Goal: Task Accomplishment & Management: Use online tool/utility

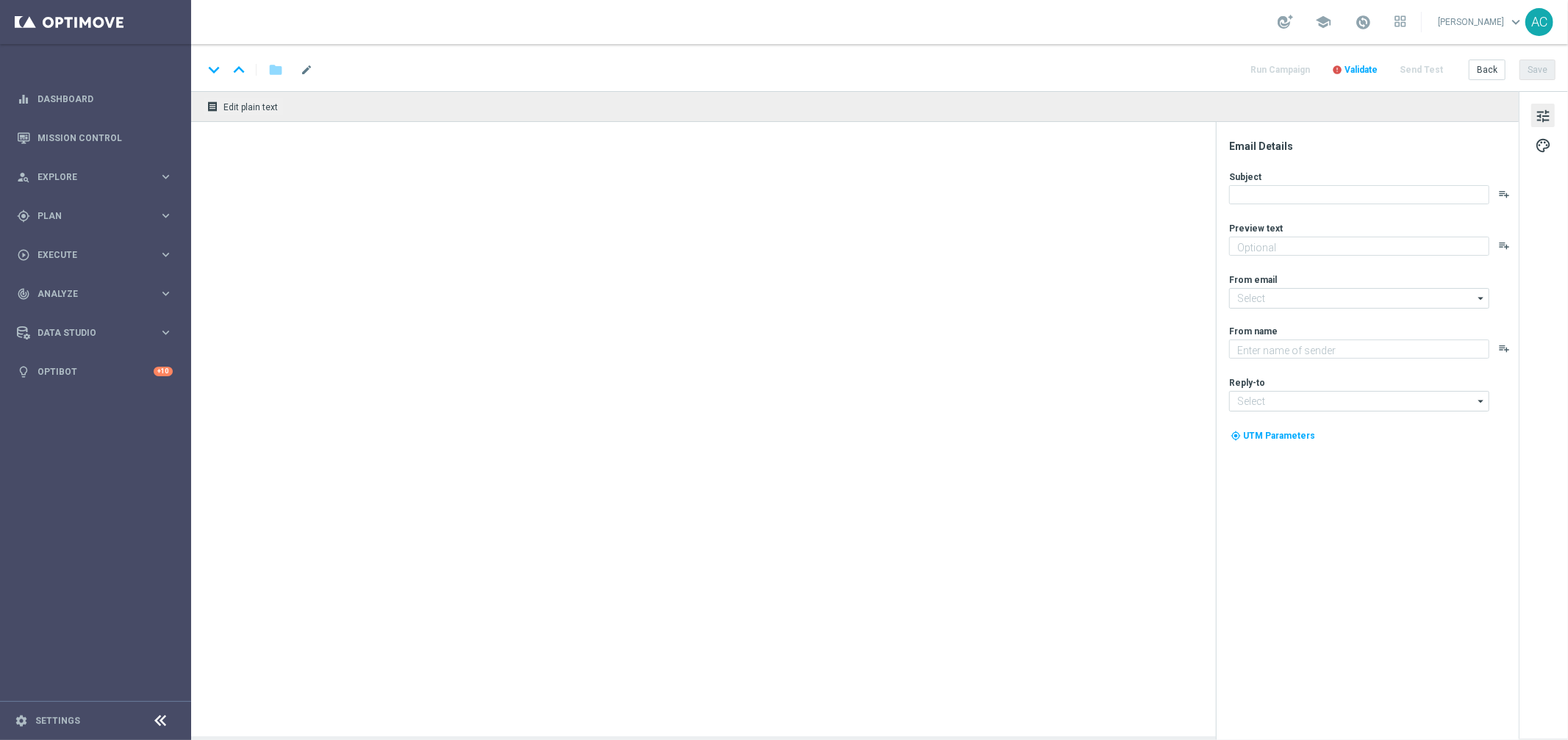
type textarea "Zero custo, só diversão: clique e jogue agora mesmo."
type textarea "Lottoland"
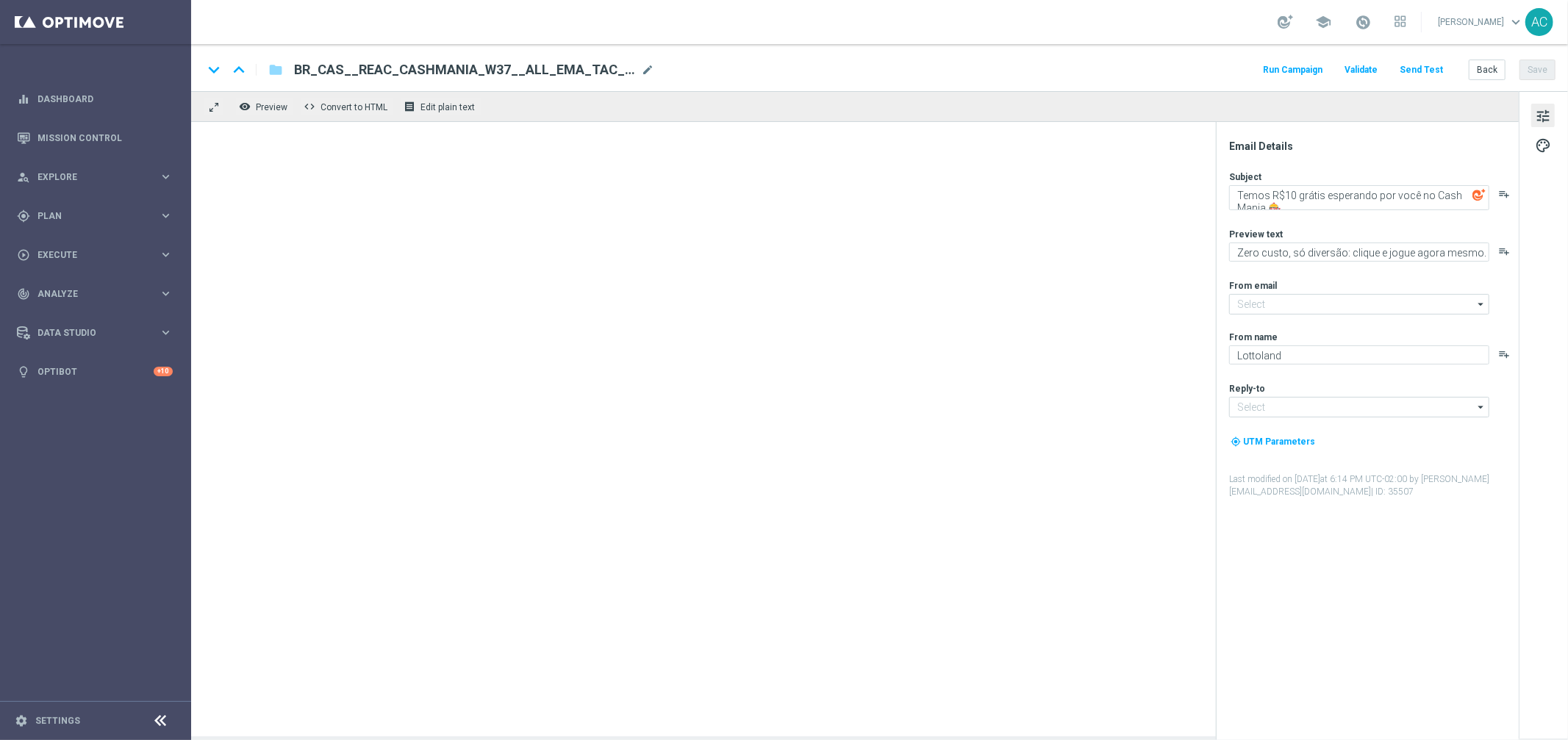
type input "mail@crm.lottoland.bet.br"
type input "contato@lottoland.bet.br"
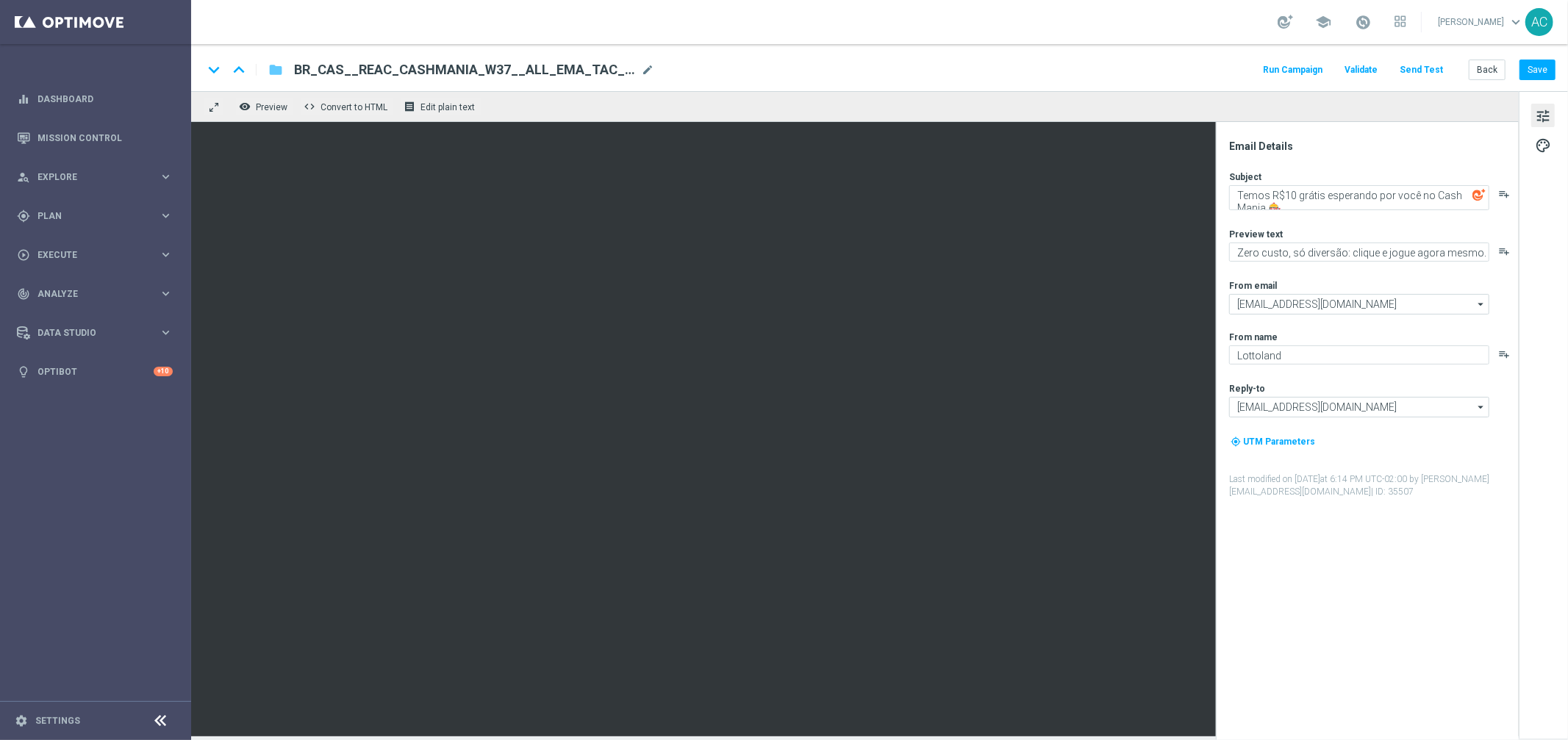
click at [279, 69] on icon "folder" at bounding box center [276, 70] width 15 height 18
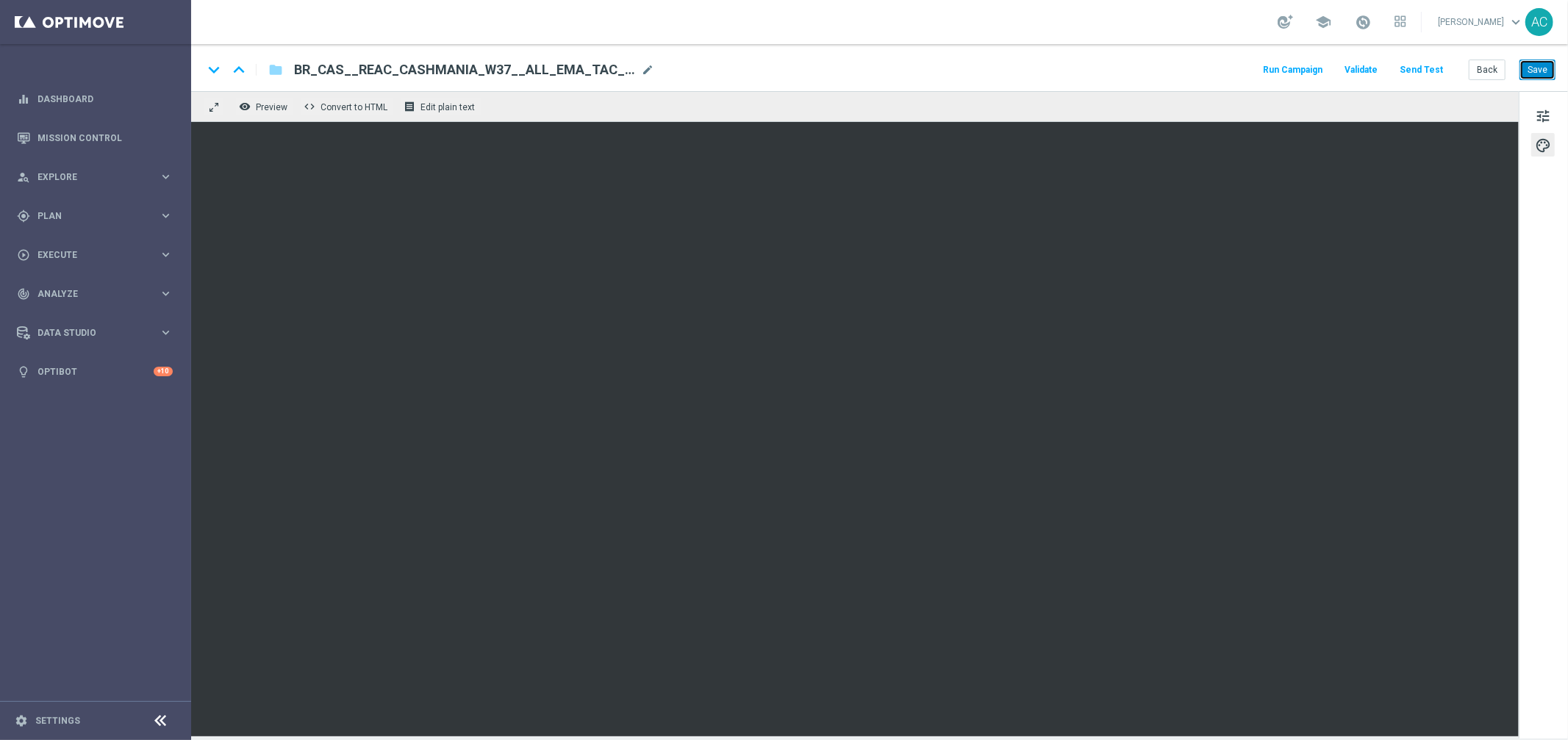
click at [1535, 64] on button "Save" at bounding box center [1537, 70] width 36 height 20
click at [275, 69] on icon "folder" at bounding box center [276, 70] width 15 height 18
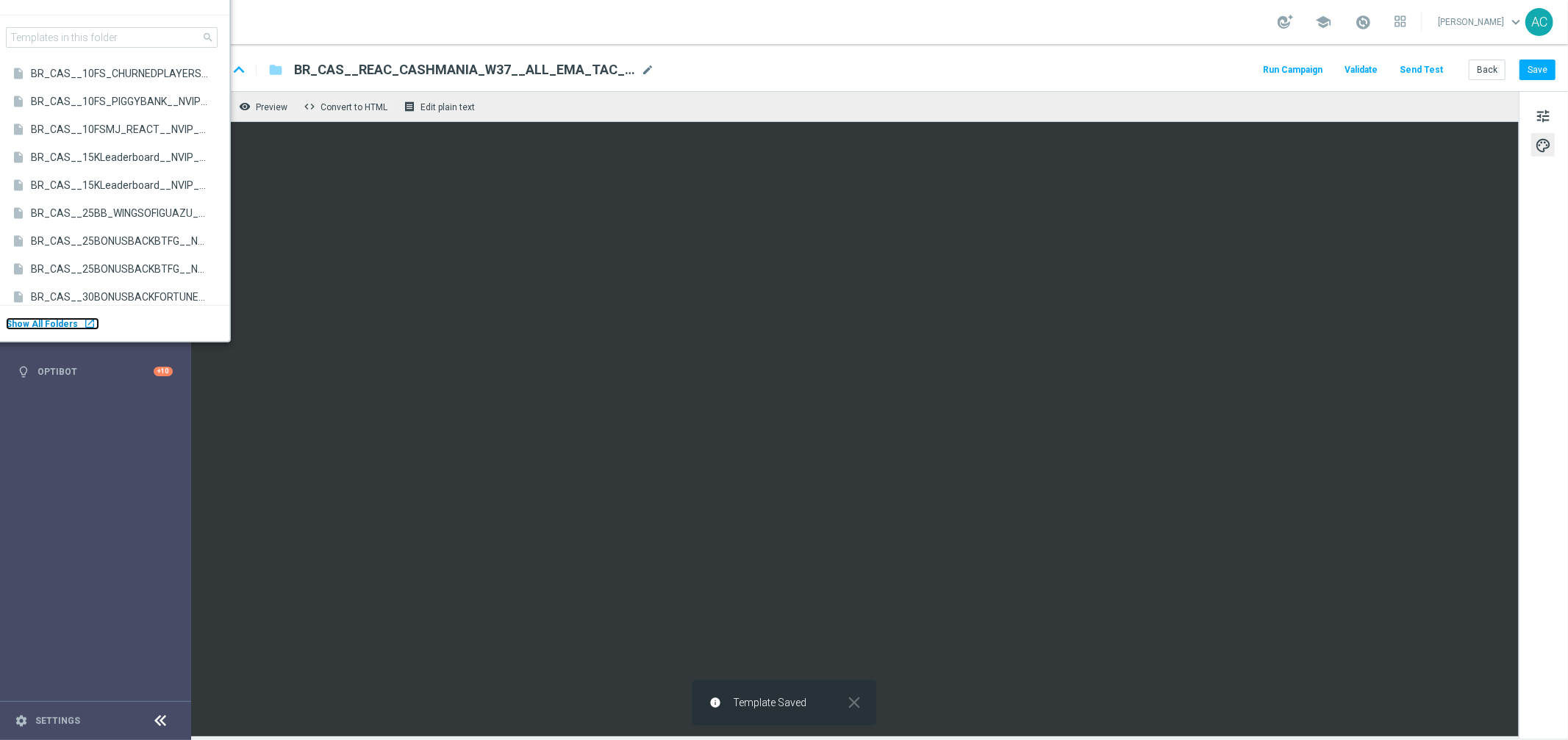
click at [84, 323] on div "launch" at bounding box center [89, 323] width 11 height 11
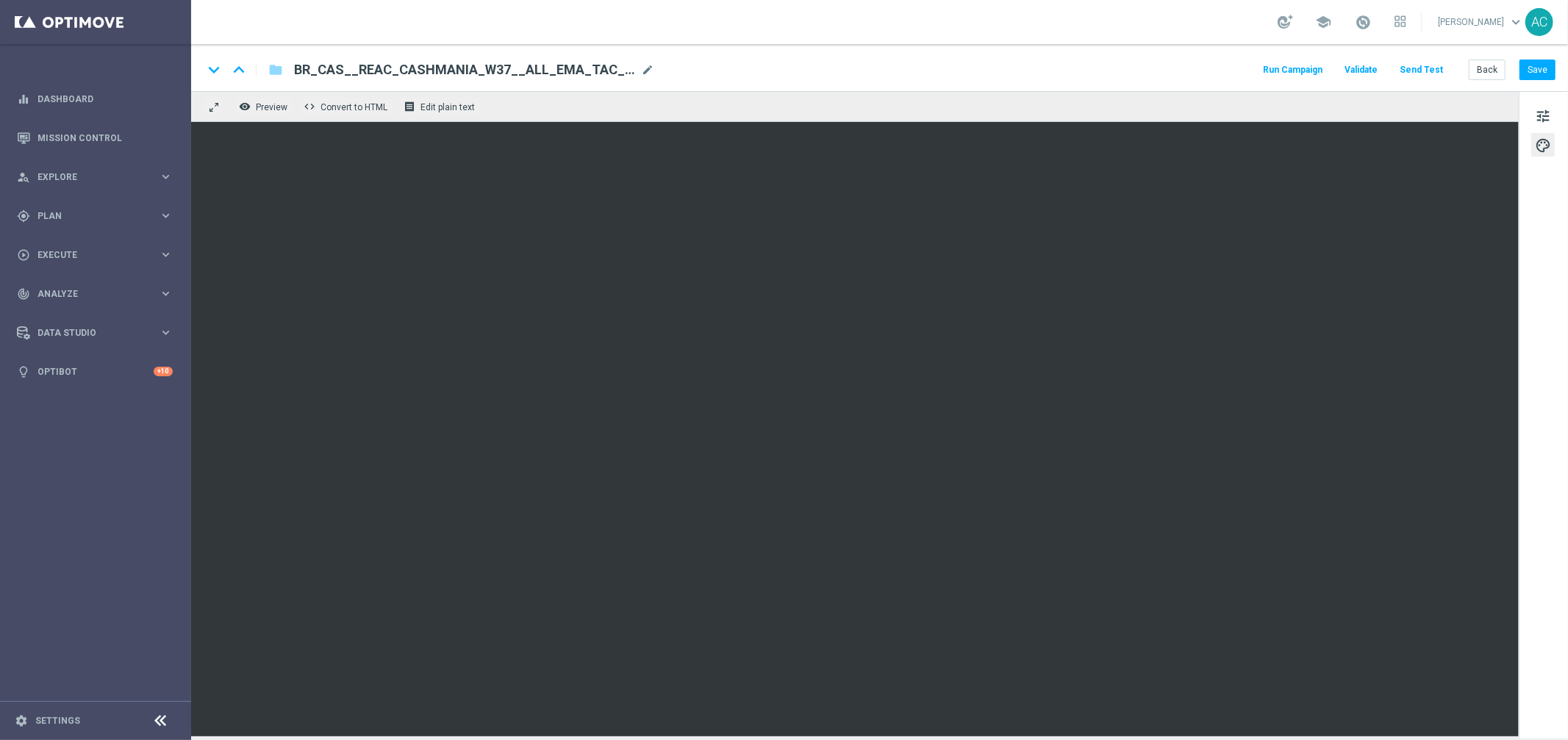
click at [510, 75] on span "BR_CAS__REAC_CASHMANIA_W37__ALL_EMA_TAC_GM" at bounding box center [464, 70] width 341 height 18
click at [510, 75] on input "BR_CAS__REAC_CASHMANIA_W37__ALL_EMA_TAC_GM" at bounding box center [476, 70] width 364 height 19
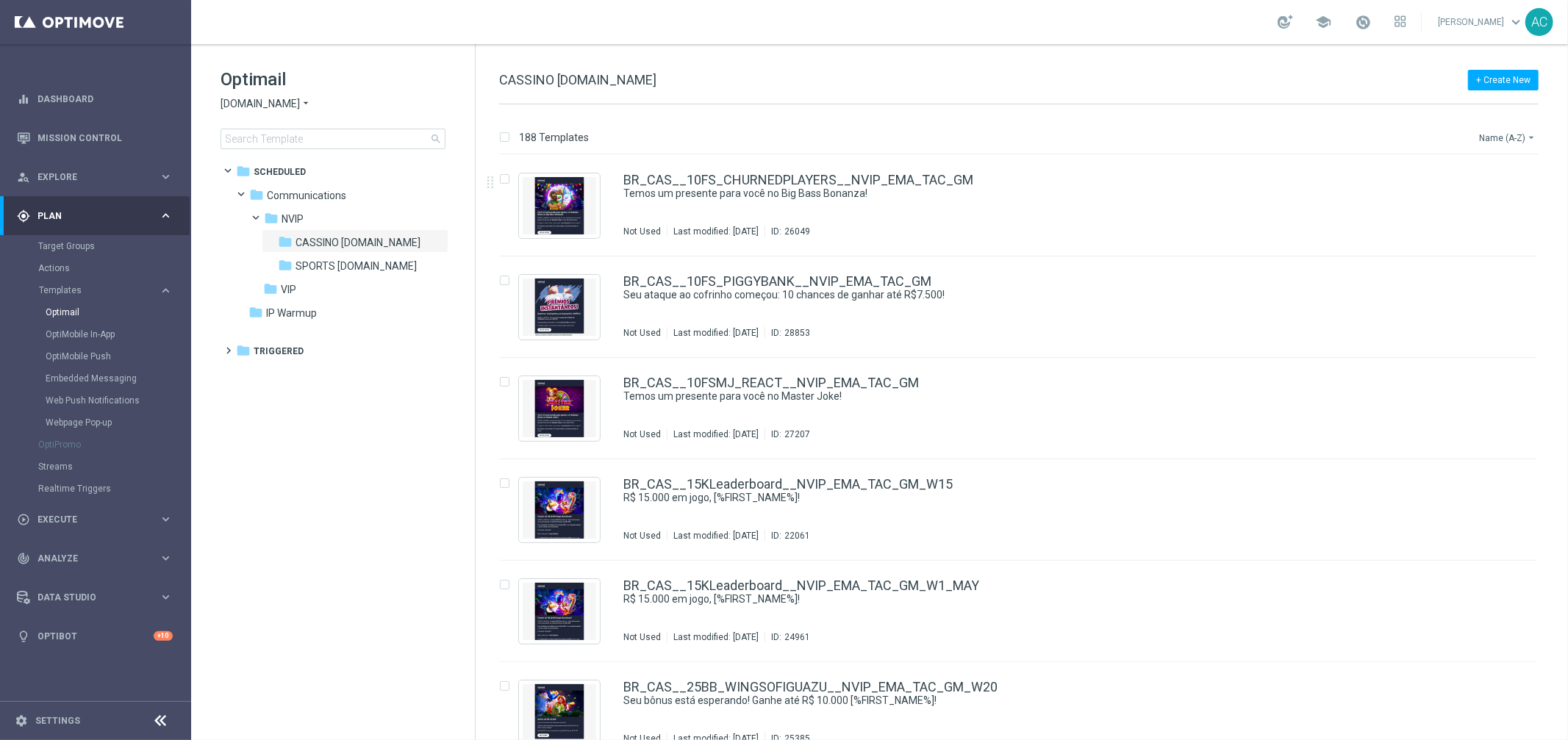
click at [1516, 132] on button "Name (A-Z) arrow_drop_down" at bounding box center [1507, 137] width 61 height 18
click at [1520, 199] on span "Date Modified (Newest)" at bounding box center [1482, 203] width 99 height 11
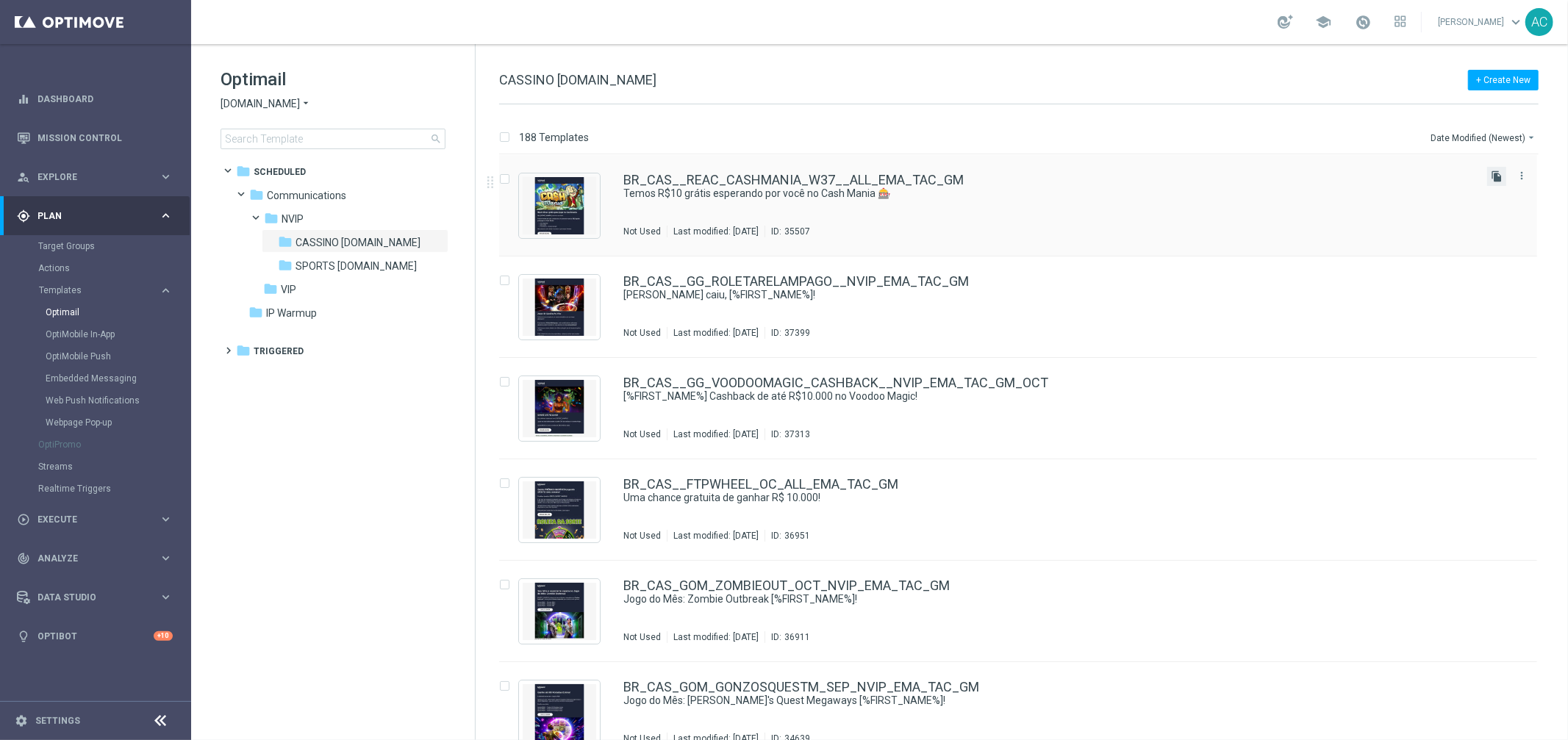
click at [1498, 177] on icon "file_copy" at bounding box center [1496, 176] width 11 height 11
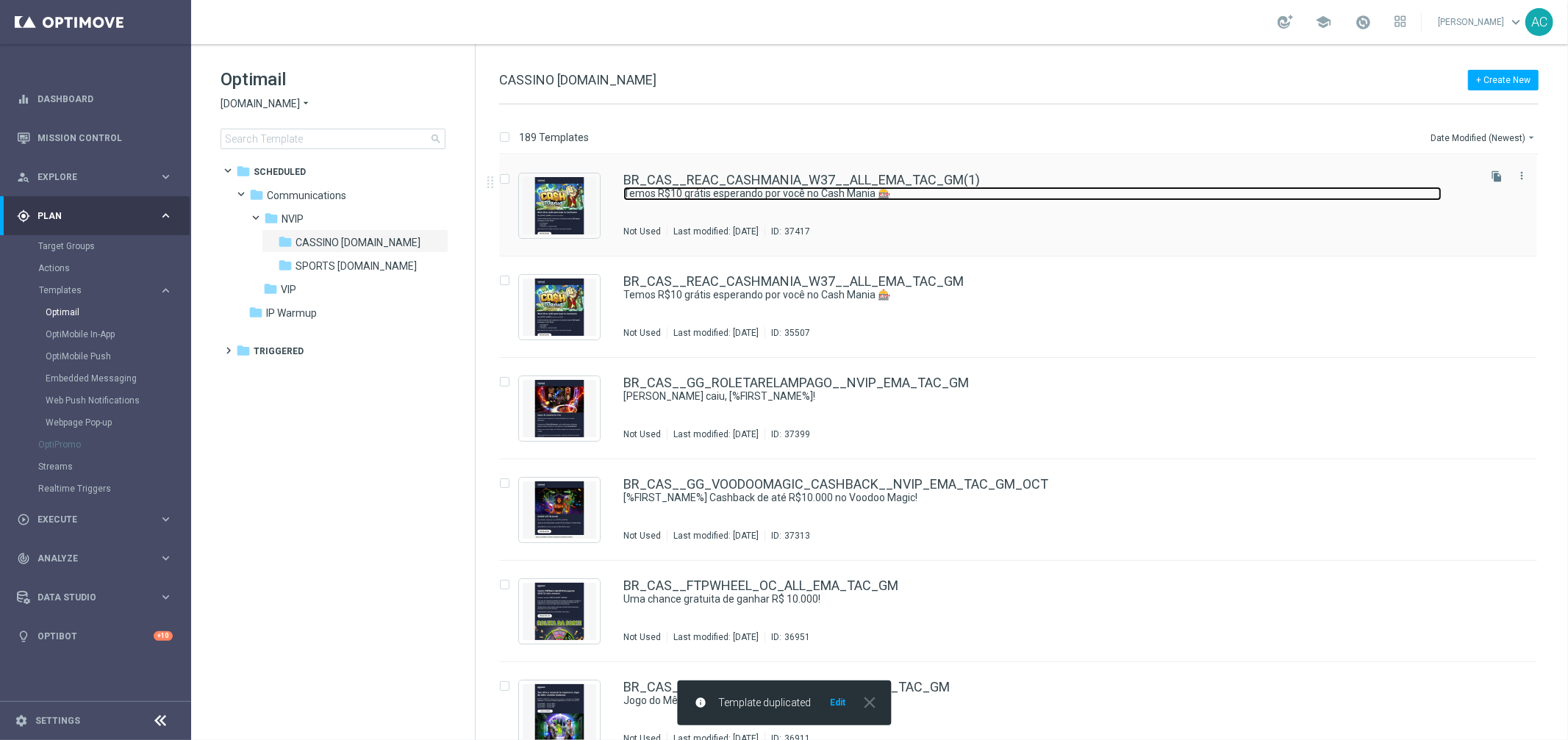
click at [972, 196] on link "Temos R$10 grátis esperando por você no Cash Mania 🎰" at bounding box center [1032, 194] width 818 height 14
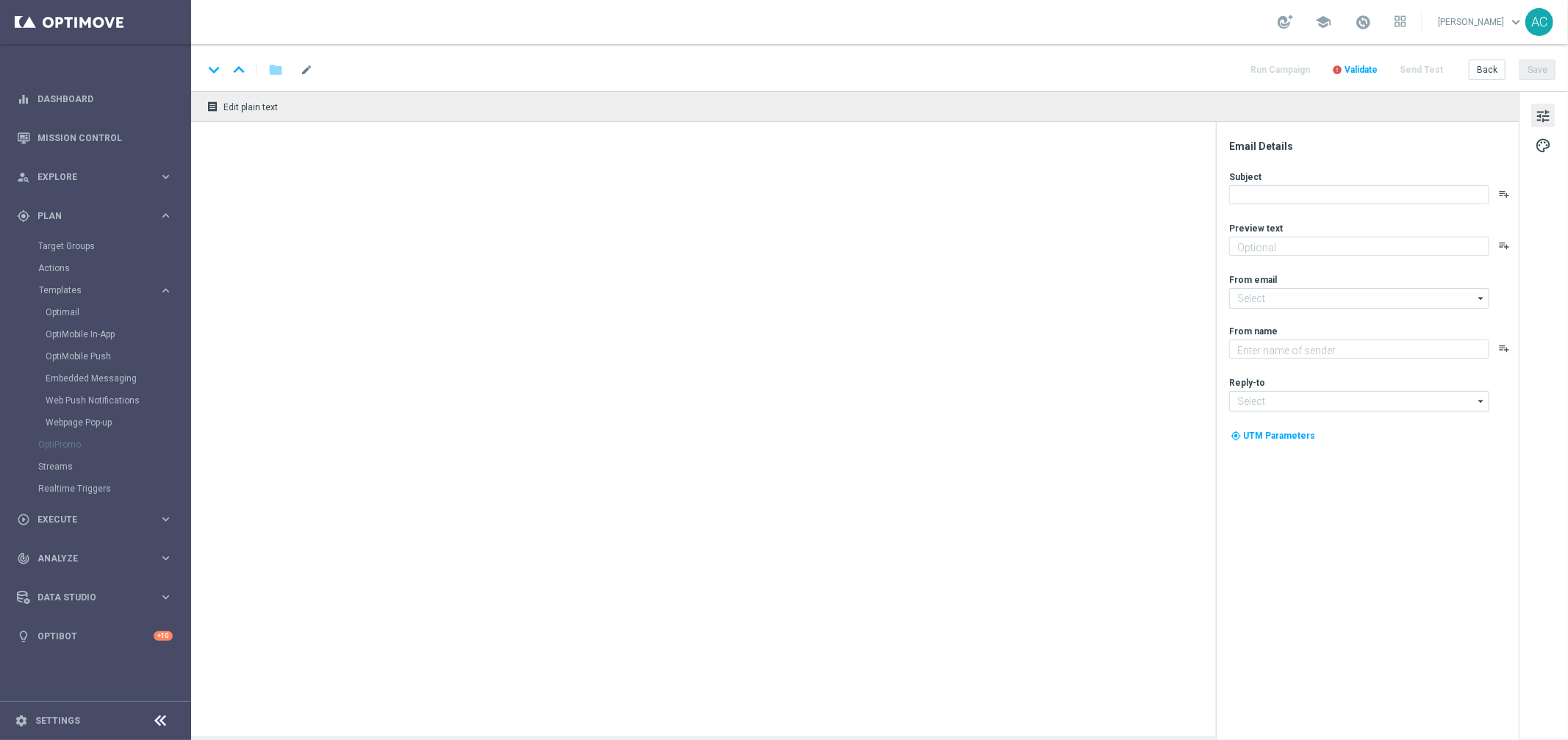
type textarea "Zero custo, só diversão: clique e jogue agora mesmo."
type input "[EMAIL_ADDRESS][DOMAIN_NAME]"
type textarea "Lottoland"
type input "[EMAIL_ADDRESS][DOMAIN_NAME]"
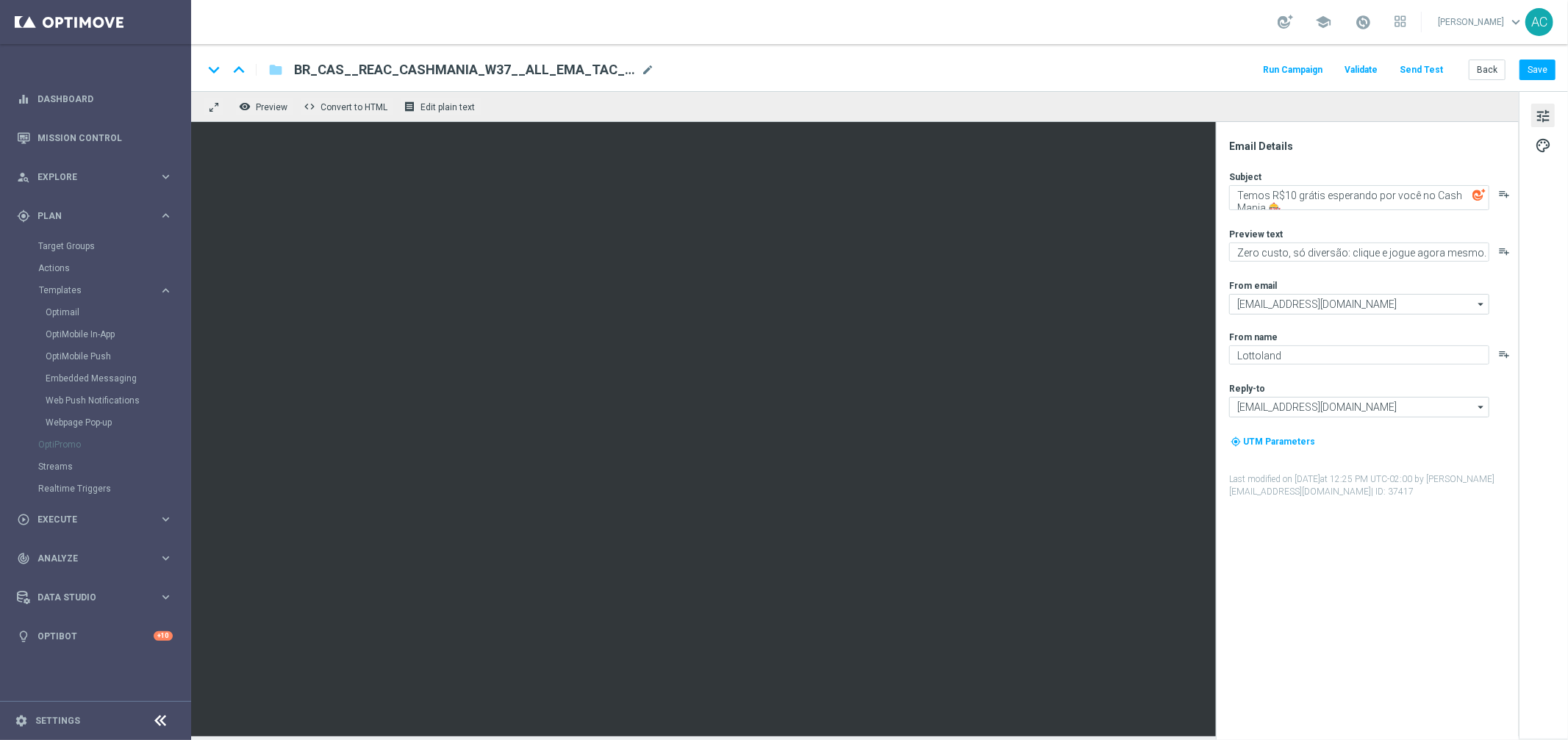
click at [574, 64] on span "BR_CAS__REAC_CASHMANIA_W37__ALL_EMA_TAC_GM(1)" at bounding box center [464, 70] width 341 height 18
click at [564, 72] on input "BR_CAS__REAC_CASHMANIA_W37__ALL_EMA_TAC_GM(1)" at bounding box center [476, 70] width 364 height 19
paste input "41__ALL_EMA_TAC_GM"
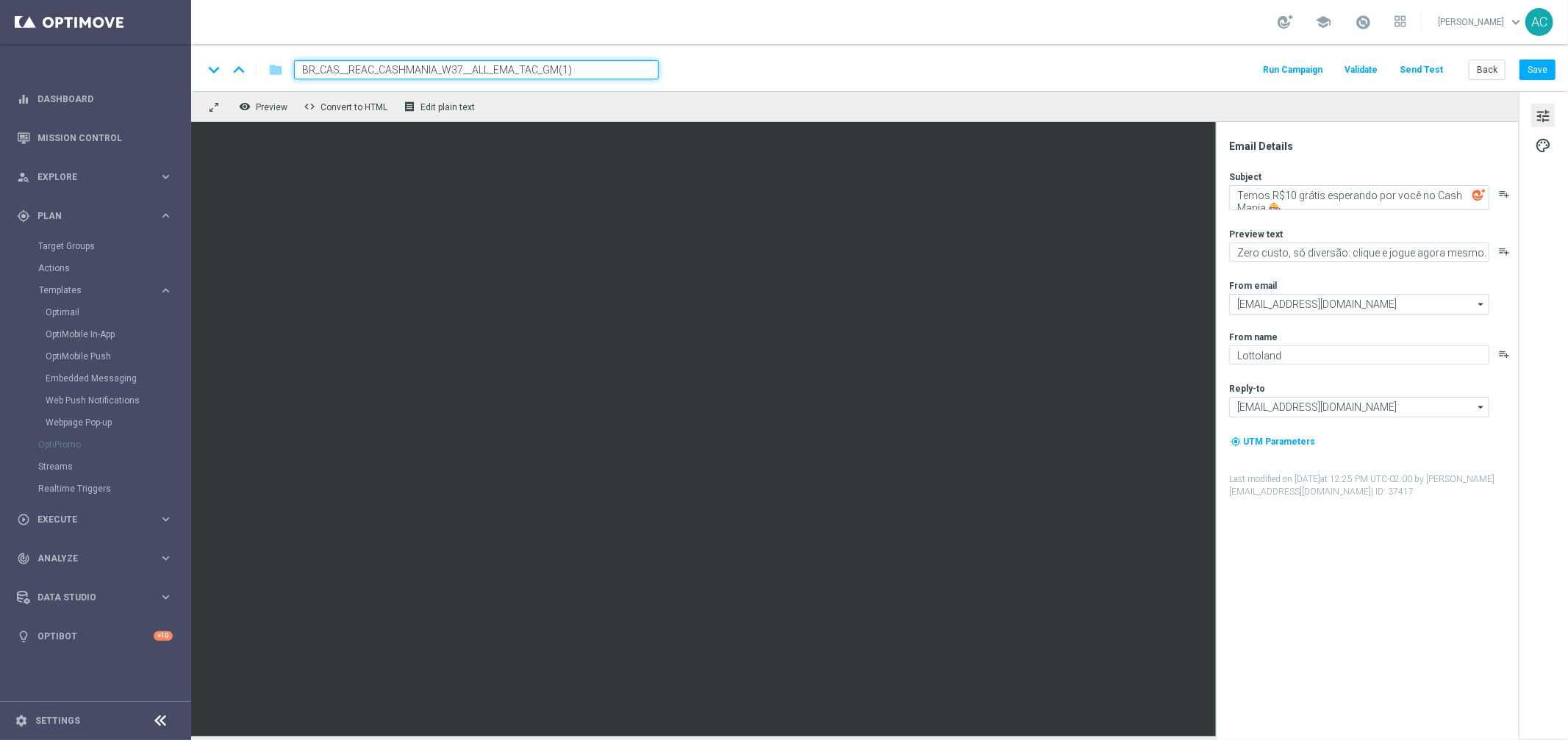
type input "BR_CAS__REAC_CASHMANIA_W41__ALL_EMA_TAC_GM"
click at [1542, 69] on button "Save" at bounding box center [1537, 70] width 36 height 20
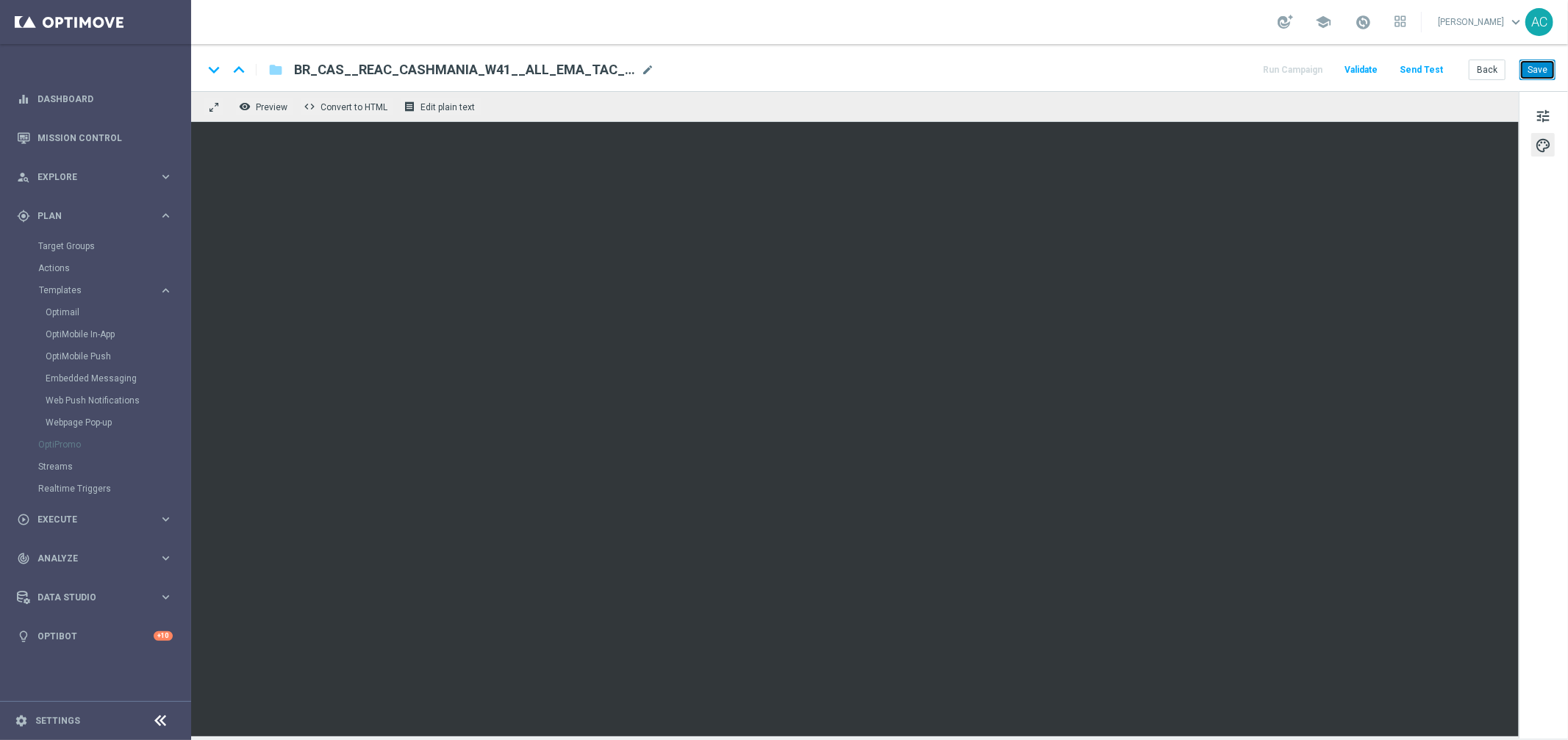
click at [1542, 61] on button "Save" at bounding box center [1537, 70] width 36 height 20
click at [1542, 64] on button "Save" at bounding box center [1537, 70] width 36 height 20
click at [276, 70] on icon "folder" at bounding box center [276, 70] width 15 height 18
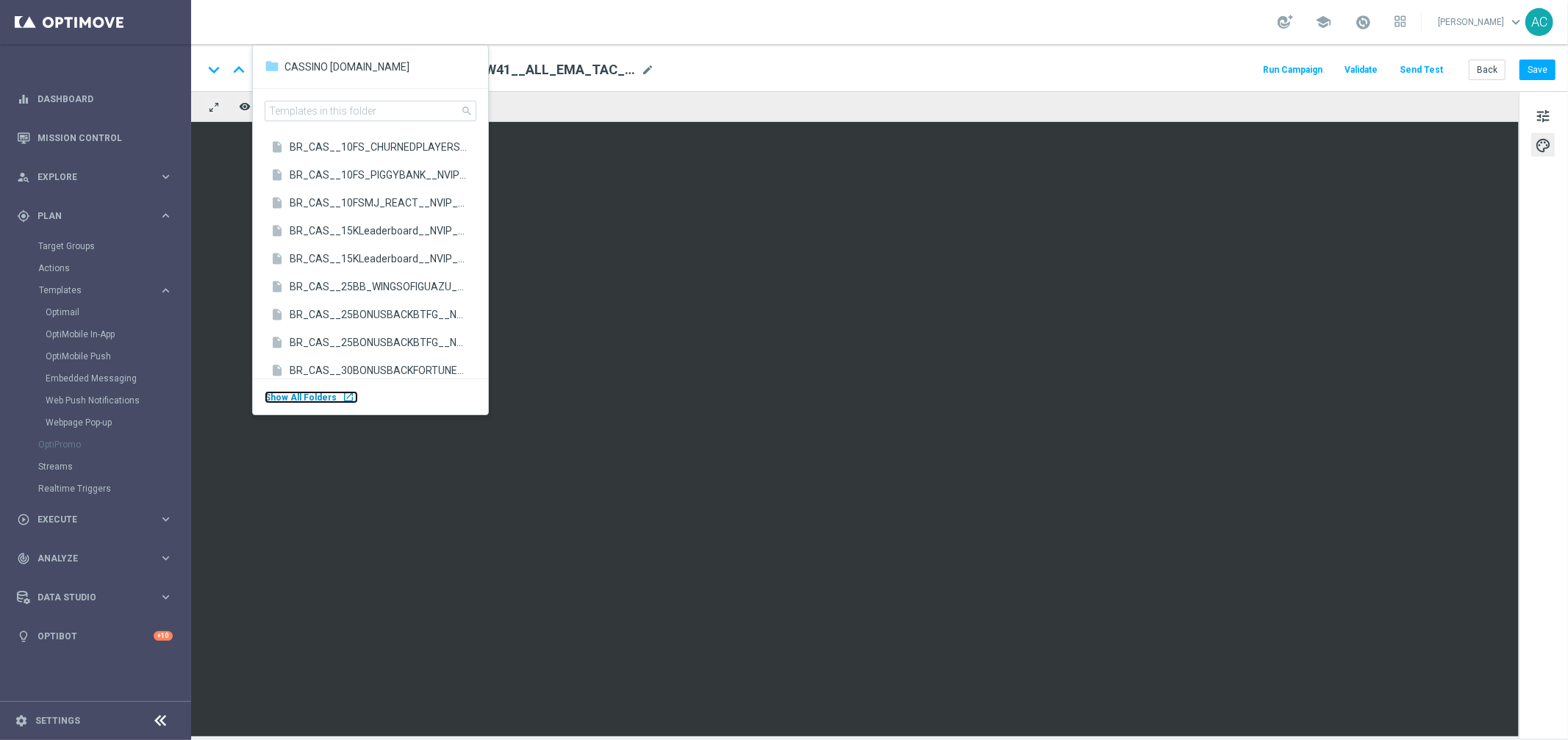
click at [333, 400] on div "Show All Folders launch" at bounding box center [312, 397] width 93 height 12
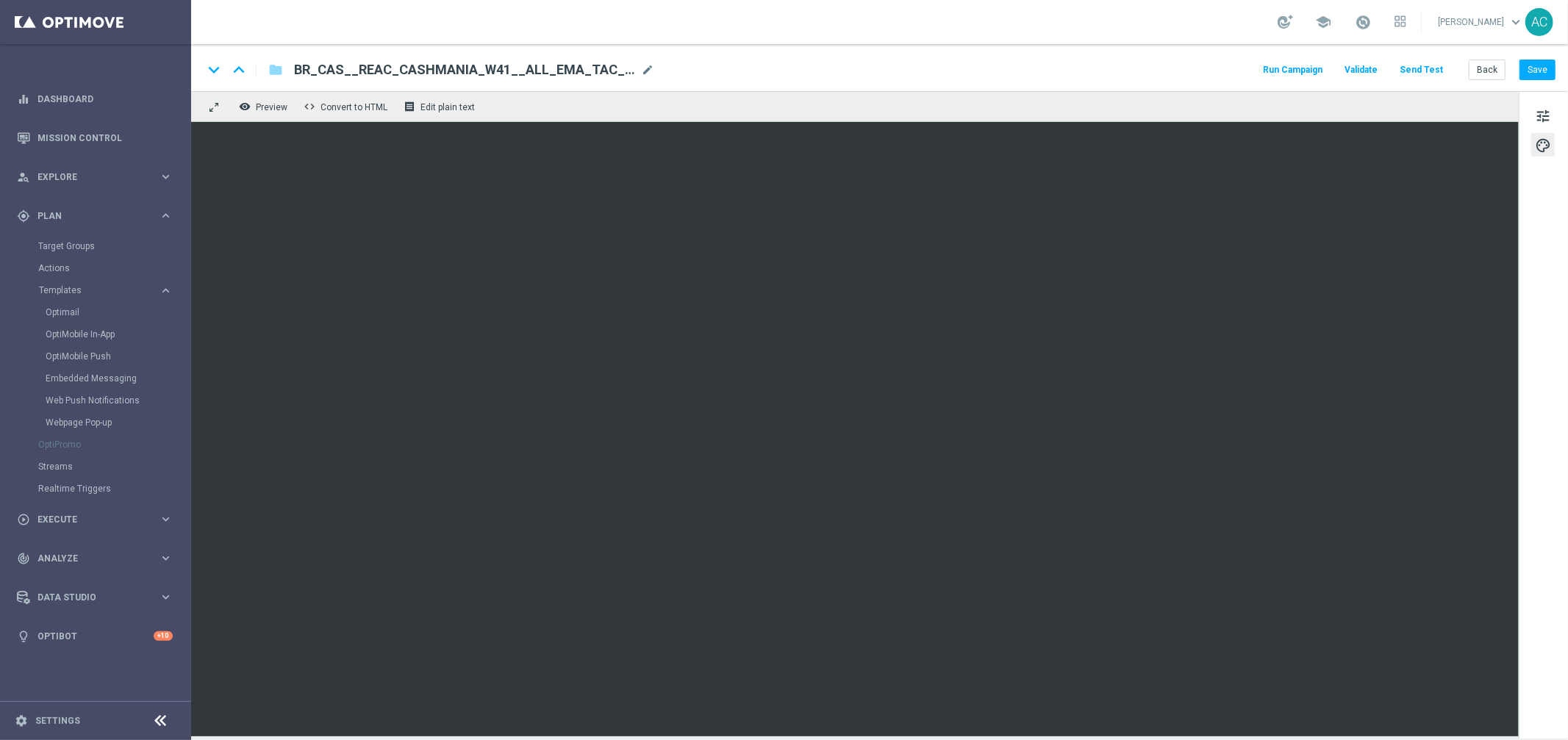
click at [408, 65] on span "BR_CAS__REAC_CASHMANIA_W41__ALL_EMA_TAC_GM" at bounding box center [464, 70] width 341 height 18
click at [408, 65] on input "BR_CAS__REAC_CASHMANIA_W41__ALL_EMA_TAC_GM" at bounding box center [476, 70] width 364 height 19
click at [1531, 69] on button "Save" at bounding box center [1537, 70] width 36 height 20
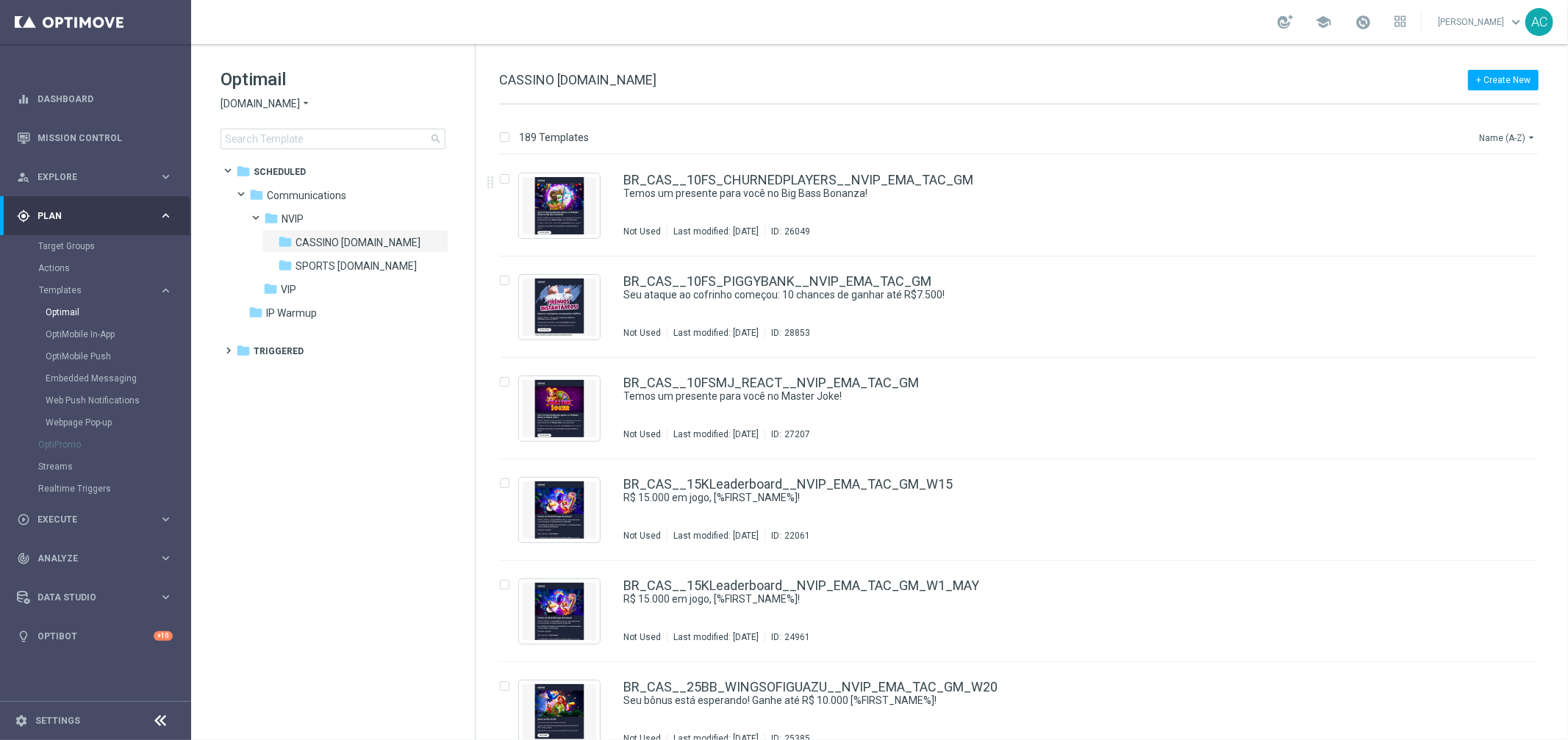
click at [1527, 139] on icon "arrow_drop_down" at bounding box center [1530, 136] width 11 height 11
click at [1502, 199] on span "Date Modified (Newest)" at bounding box center [1482, 203] width 99 height 11
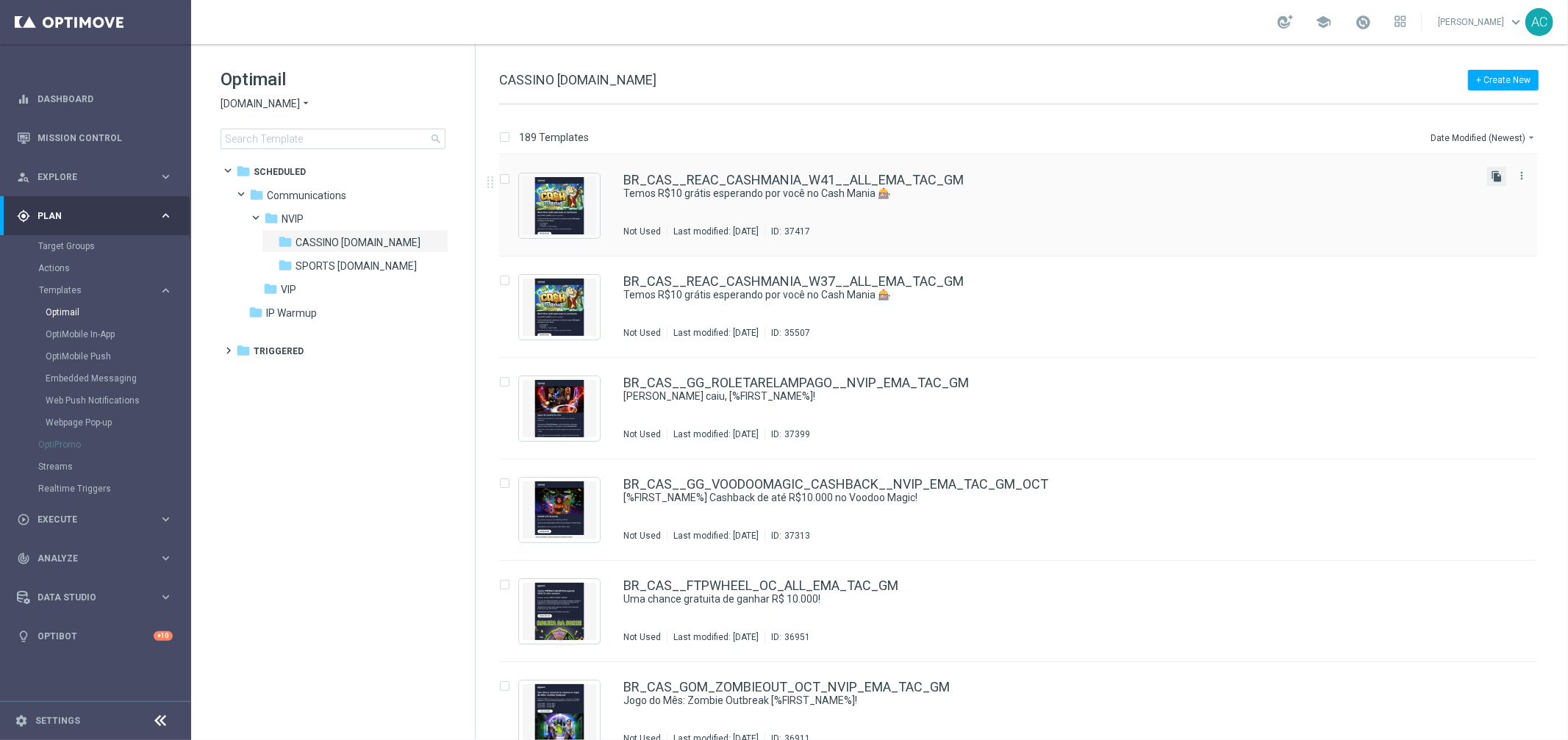
click at [1496, 173] on icon "file_copy" at bounding box center [1496, 176] width 11 height 11
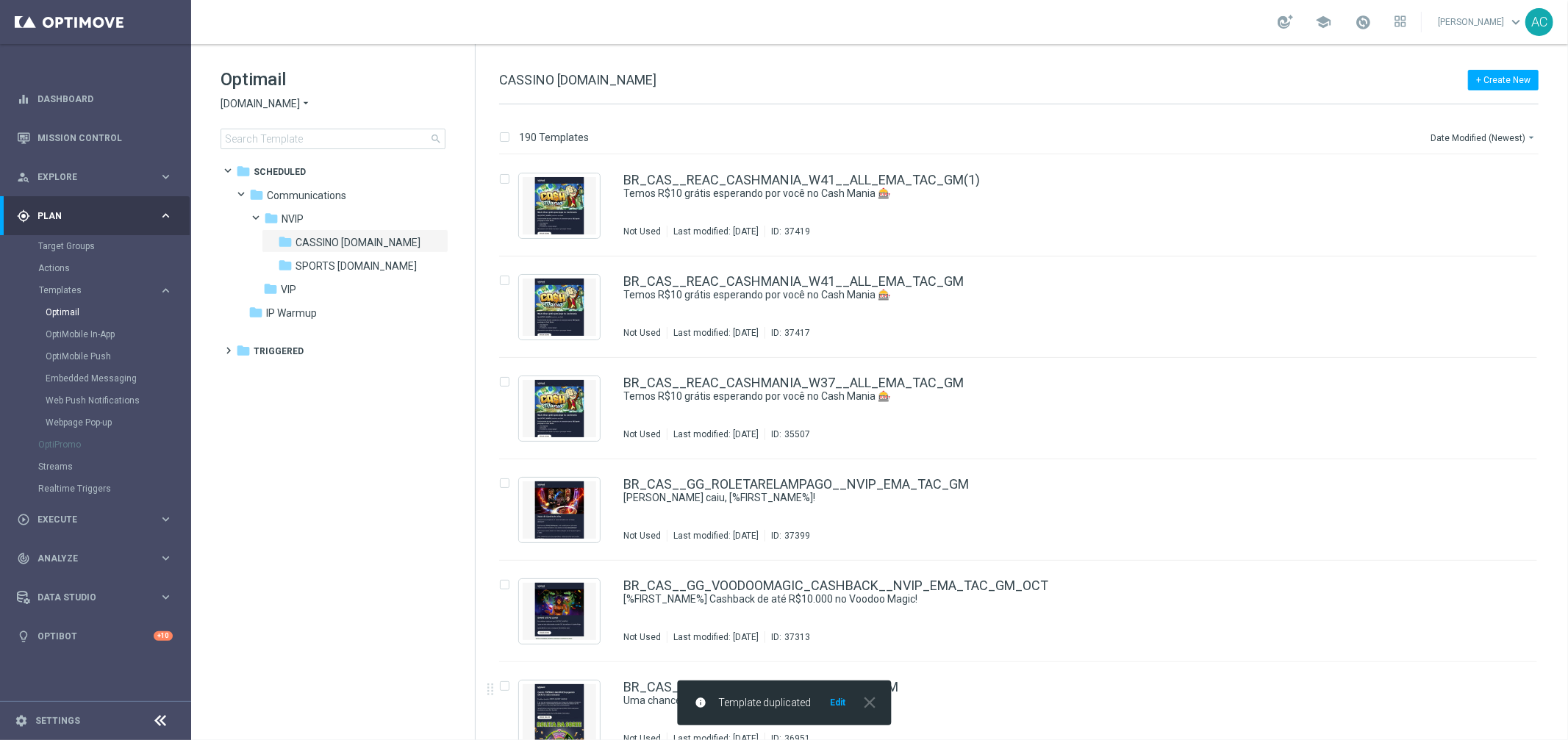
click at [838, 706] on button "Edit" at bounding box center [837, 701] width 18 height 11
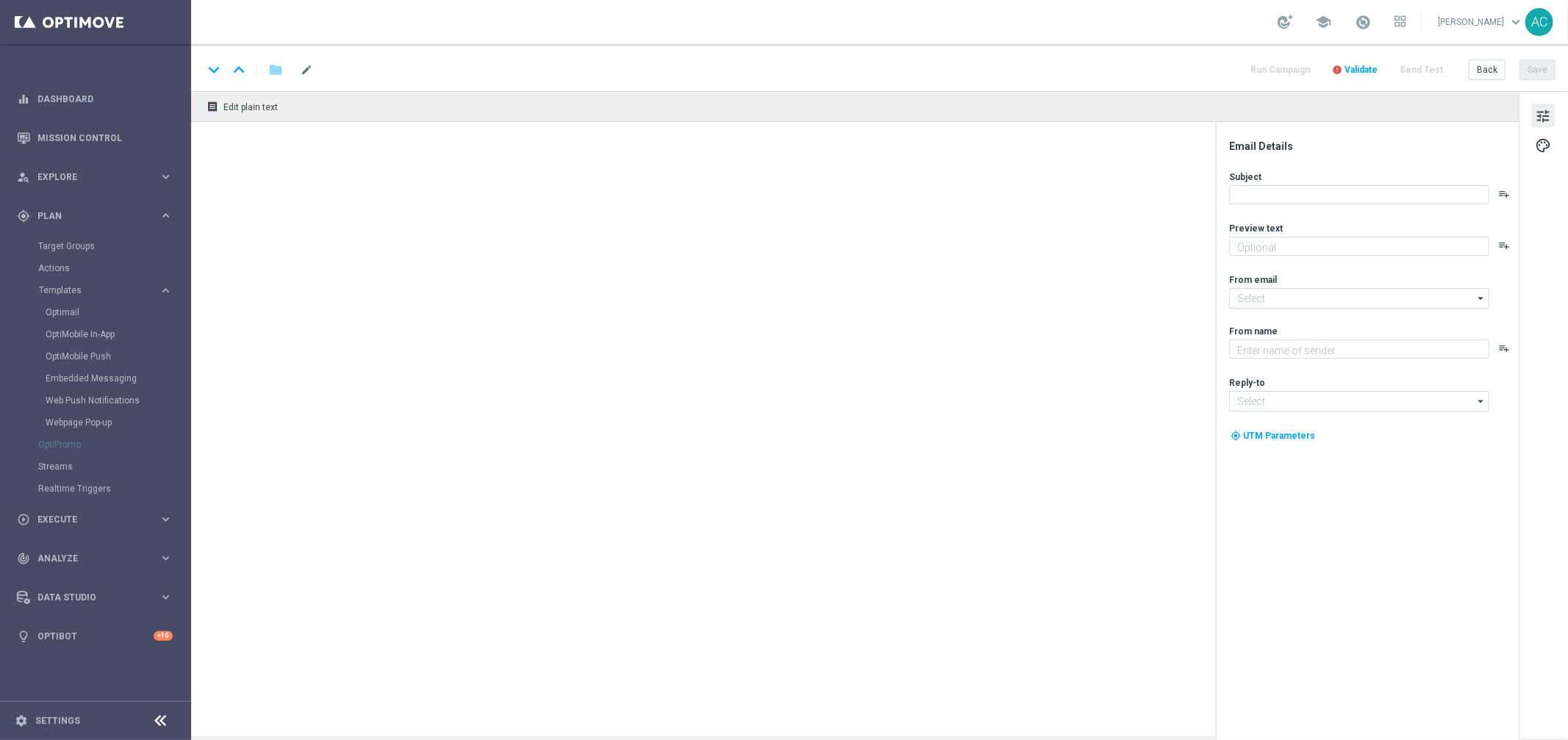
type textarea "Zero custo, só diversão: clique e jogue agora mesmo."
type input "[EMAIL_ADDRESS][DOMAIN_NAME]"
type textarea "Lottoland"
type input "[EMAIL_ADDRESS][DOMAIN_NAME]"
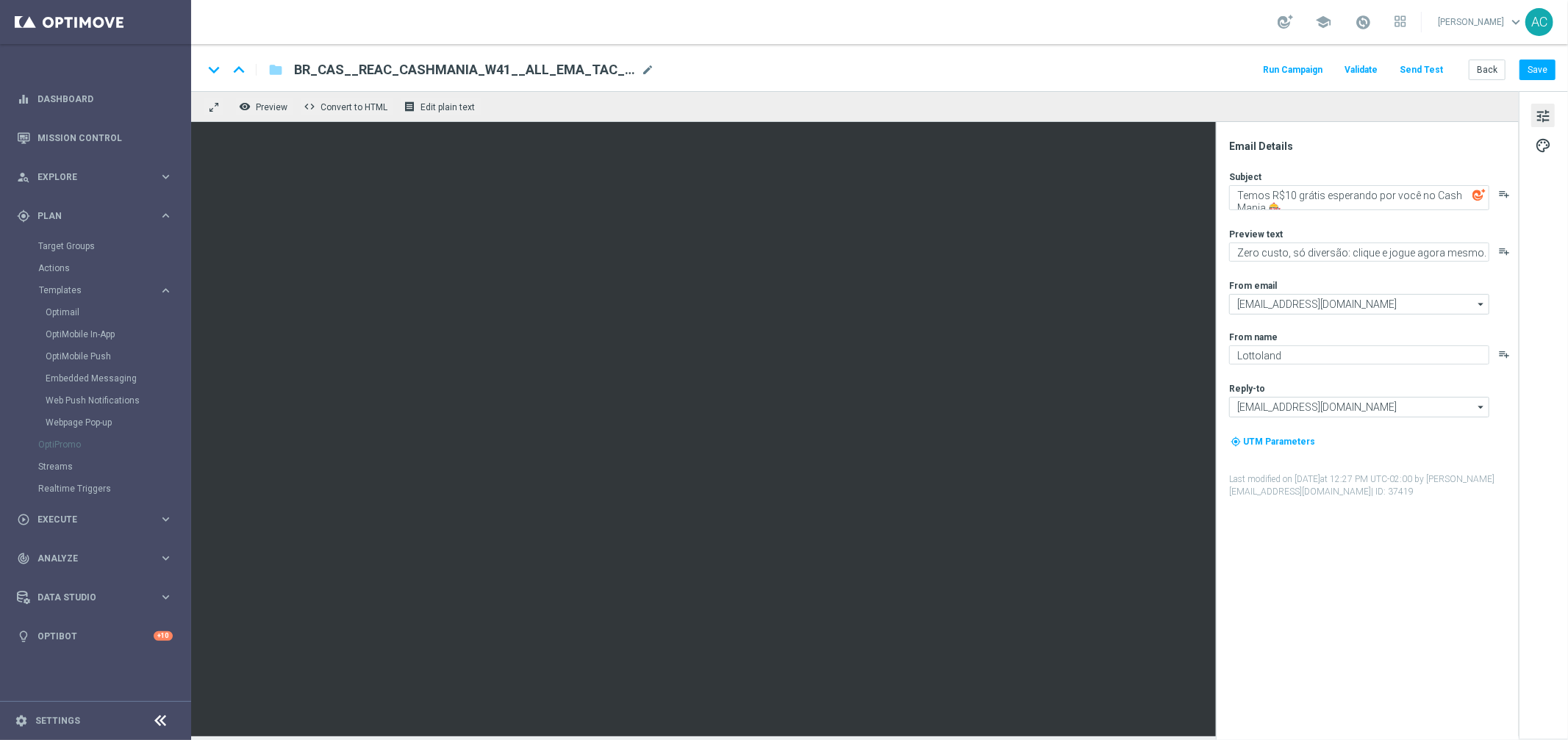
click at [654, 69] on div "keyboard_arrow_down keyboard_arrow_up folder BR_CAS__REAC_CASHMANIA_W41__ALL_EM…" at bounding box center [879, 70] width 1352 height 19
click at [648, 69] on span "mode_edit" at bounding box center [647, 70] width 13 height 13
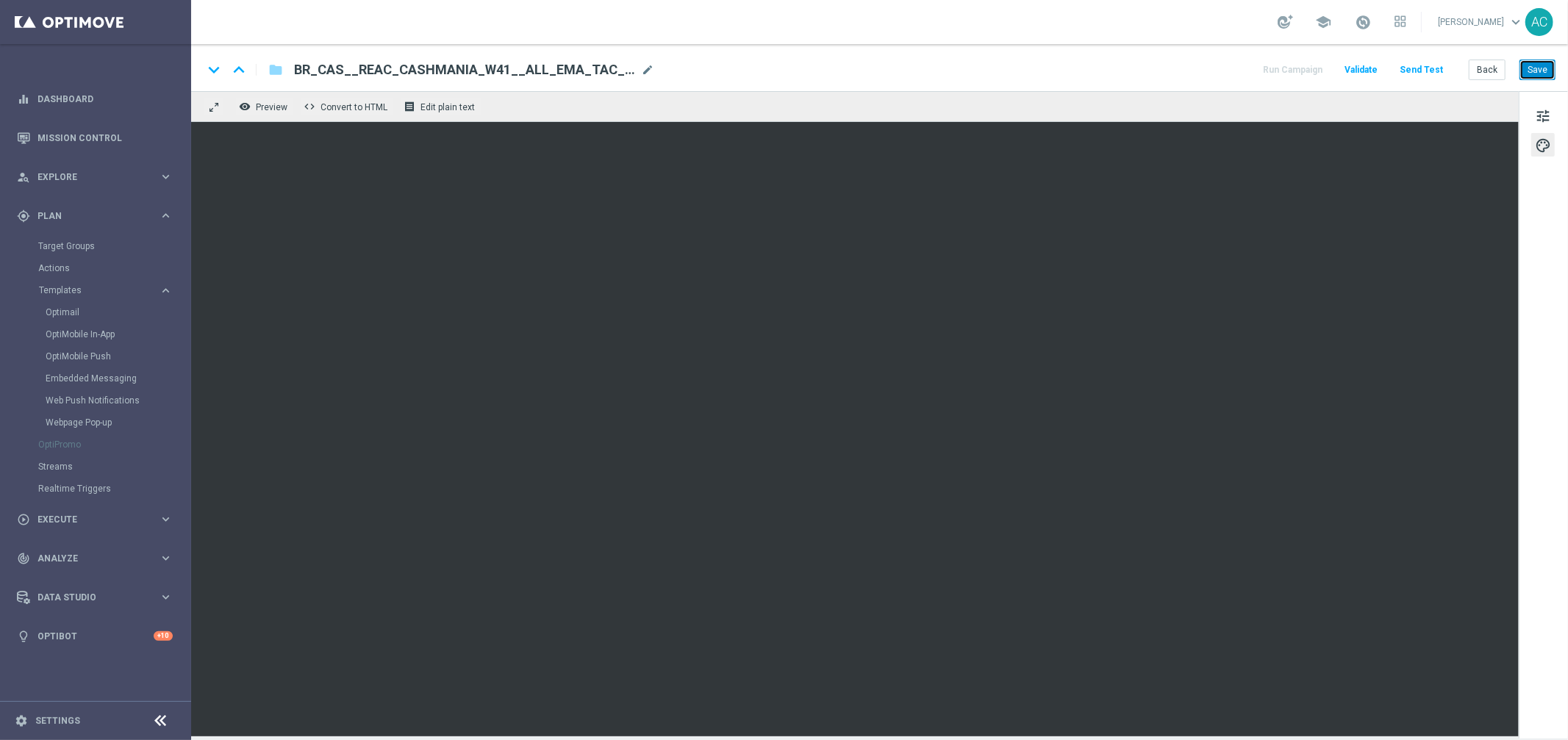
click at [1542, 73] on button "Save" at bounding box center [1537, 70] width 36 height 20
click at [648, 68] on span "mode_edit" at bounding box center [647, 70] width 13 height 13
click at [448, 67] on span "BR_CAS__REAC_CASHMANIA_W41__ALL_EMA_TAC_GM(1)" at bounding box center [464, 70] width 341 height 18
click at [0, 0] on input "BR_CAS__REAC_CASHMANIA_W41__ALL_EMA_TAC_GM(1)" at bounding box center [0, 0] width 0 height 0
click at [448, 67] on input "BR_CAS__REAC_CASHMANIA_W41__ALL_EMA_TAC_GM(1)" at bounding box center [476, 70] width 364 height 19
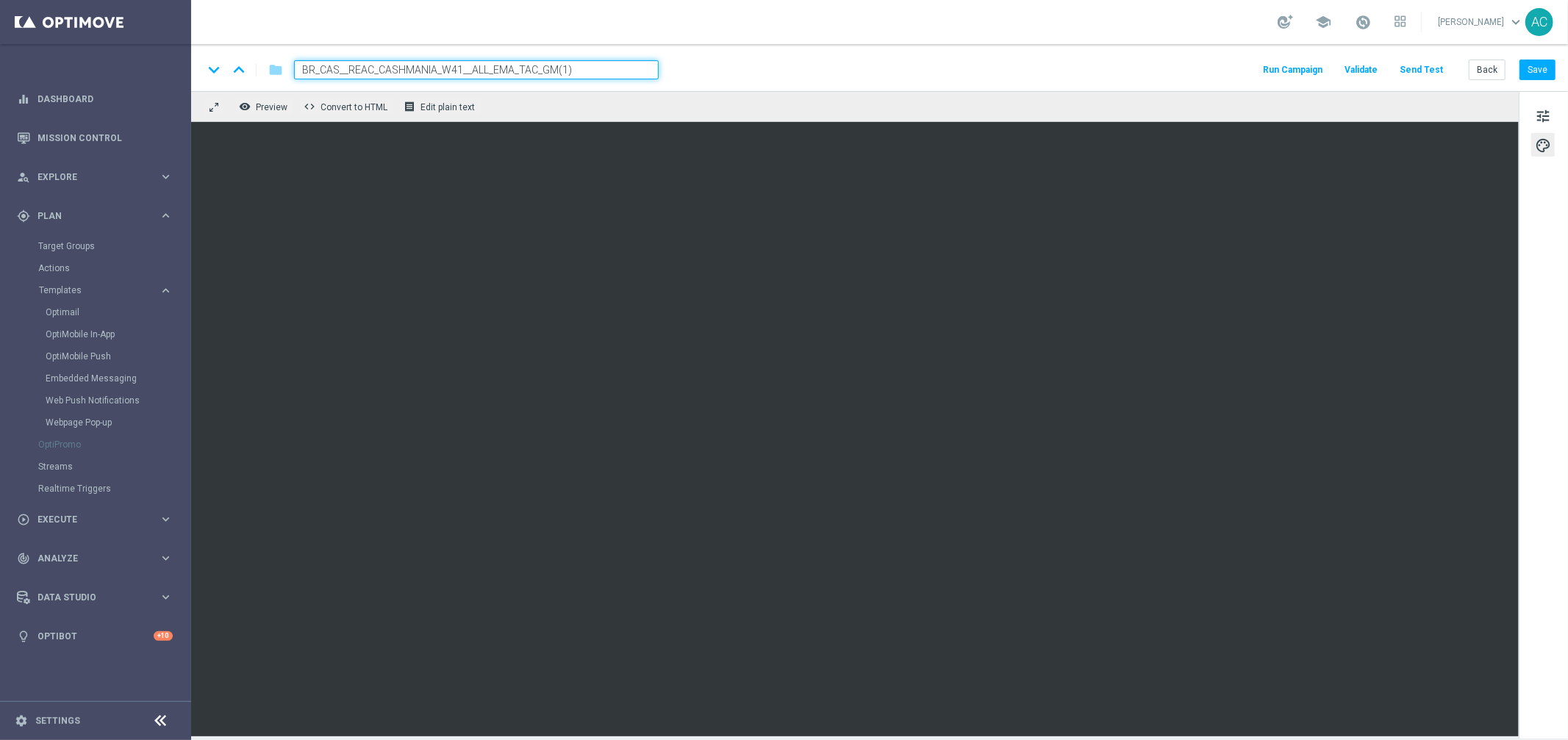
paste input "2__ALL_EMA_TAC_GM"
type input "BR_CAS__REAC_CASHMANIA_W42__ALL_EMA_TAC_GM"
click at [1547, 71] on button "Save" at bounding box center [1537, 70] width 36 height 20
click at [1541, 66] on button "Save" at bounding box center [1537, 70] width 36 height 20
click at [313, 54] on div "keyboard_arrow_down keyboard_arrow_up folder BR_CAS__REAC_CASHMANIA_W42__ALL_EM…" at bounding box center [880, 67] width 1377 height 47
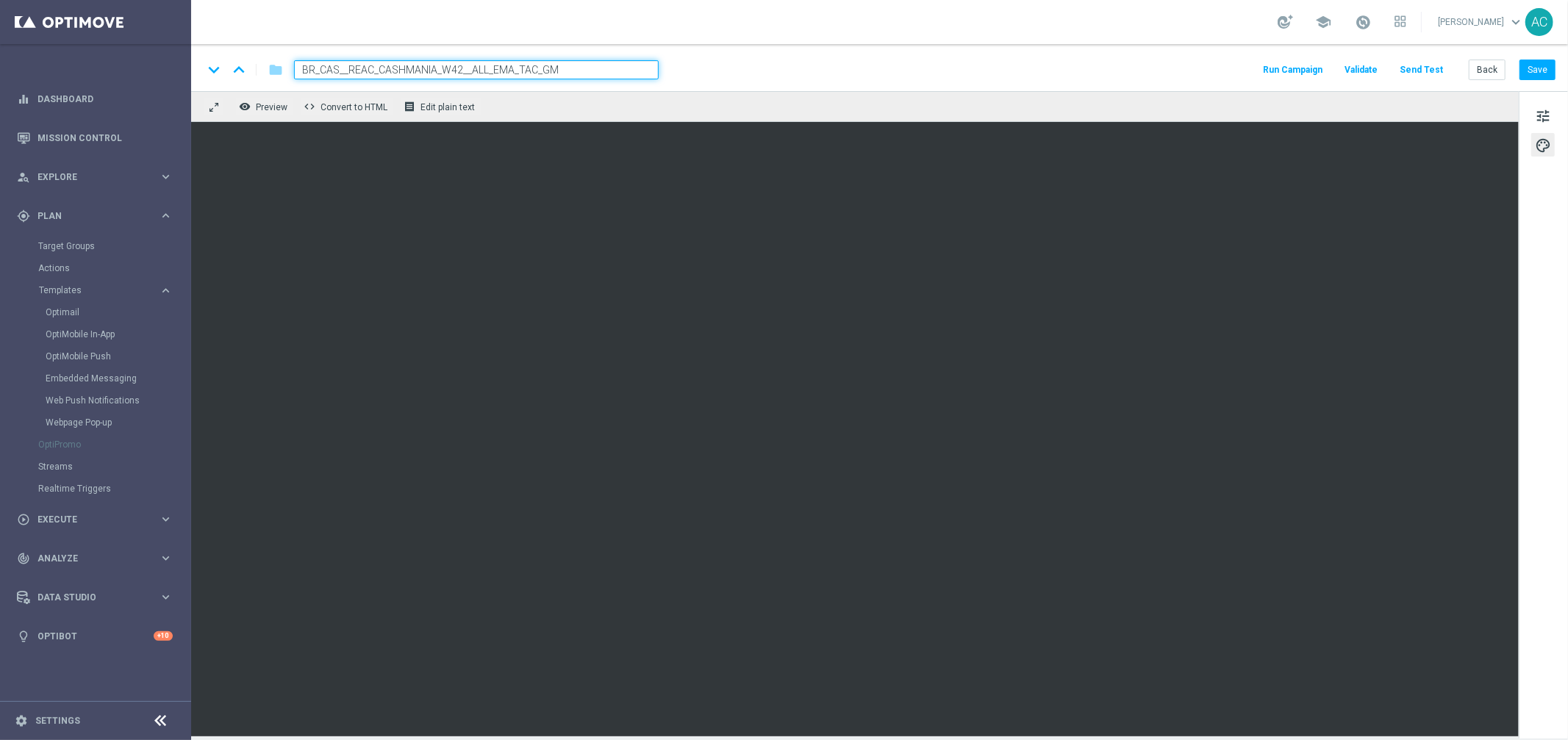
click at [332, 77] on input "BR_CAS__REAC_CASHMANIA_W42__ALL_EMA_TAC_GM" at bounding box center [476, 70] width 364 height 19
click at [379, 65] on span "BR_CAS__REAC_CASHMANIA_W42__ALL_EMA_TAC_GM" at bounding box center [464, 70] width 341 height 18
click at [0, 0] on input "BR_CAS__REAC_CASHMANIA_W42__ALL_EMA_TAC_GM" at bounding box center [0, 0] width 0 height 0
click at [379, 65] on input "BR_CAS__REAC_CASHMANIA_W42__ALL_EMA_TAC_GM" at bounding box center [476, 70] width 364 height 19
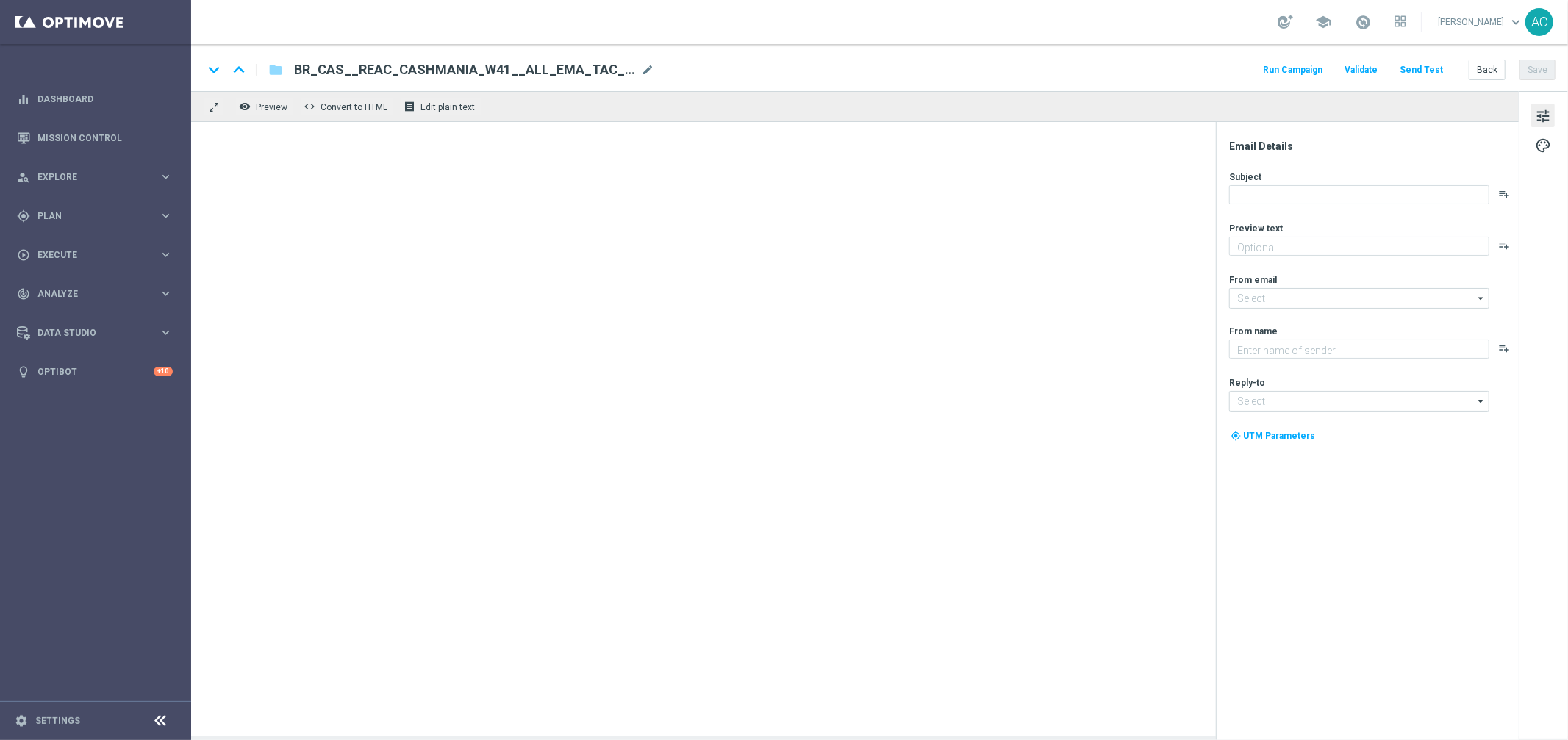
type textarea "Zero custo, só diversão: clique e jogue agora mesmo."
type textarea "Lottoland"
type input "[EMAIL_ADDRESS][DOMAIN_NAME]"
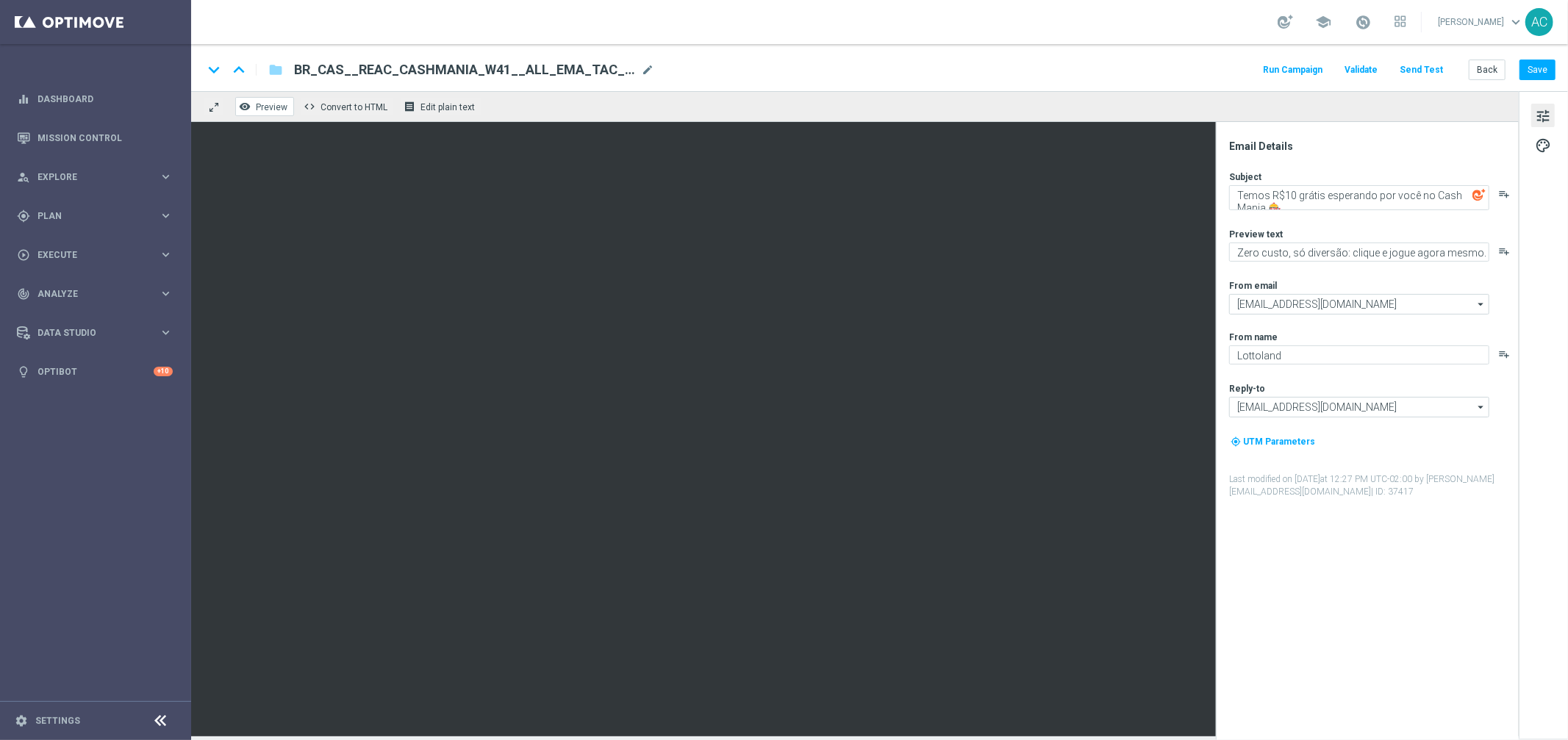
click at [256, 108] on span "Preview" at bounding box center [272, 107] width 32 height 11
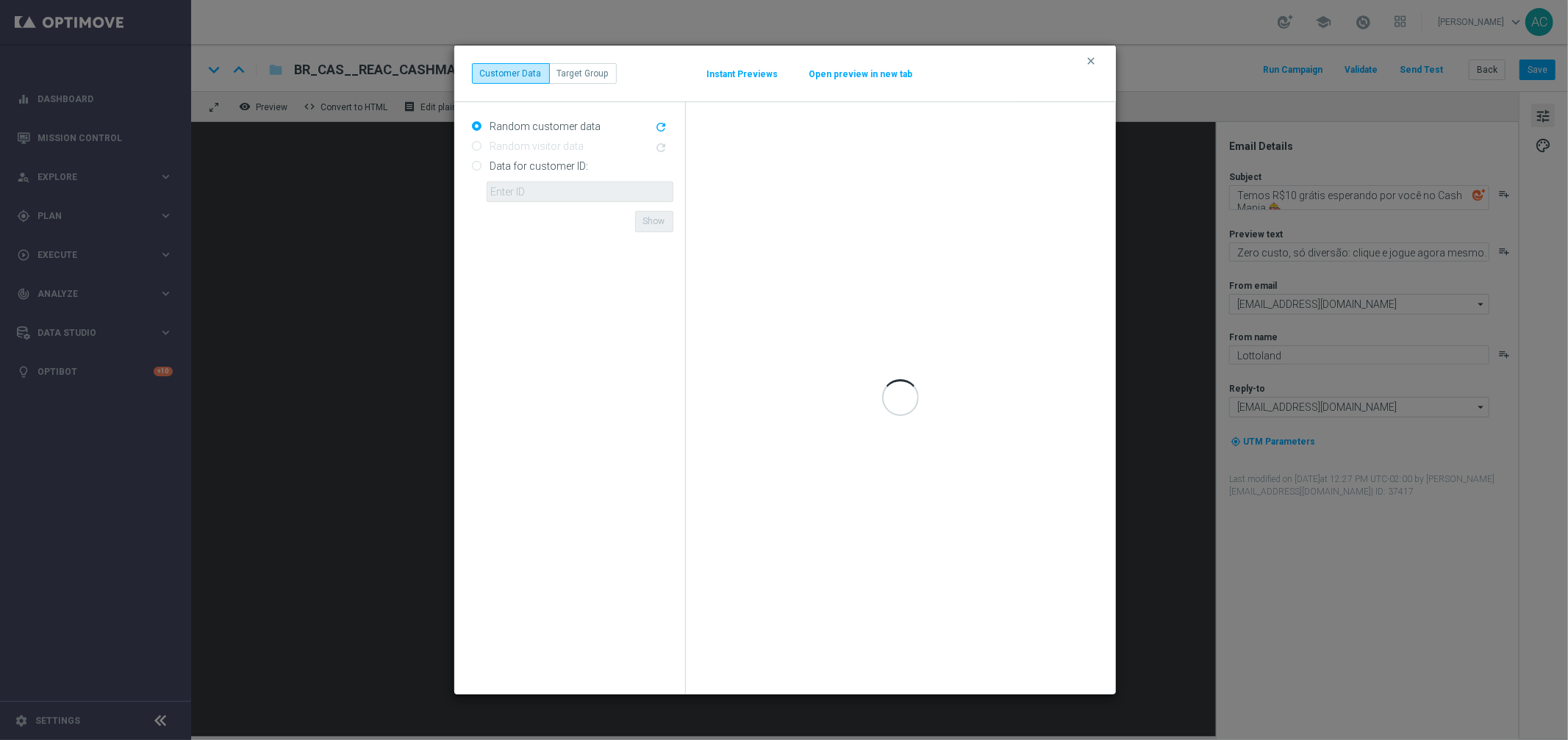
click at [497, 162] on label "Data for customer ID:" at bounding box center [538, 165] width 102 height 13
click at [482, 163] on input "Data for customer ID:" at bounding box center [476, 167] width 10 height 10
radio input "true"
click at [540, 124] on label "Random customer data" at bounding box center [544, 126] width 114 height 13
click at [482, 124] on input "Random customer data" at bounding box center [476, 127] width 10 height 10
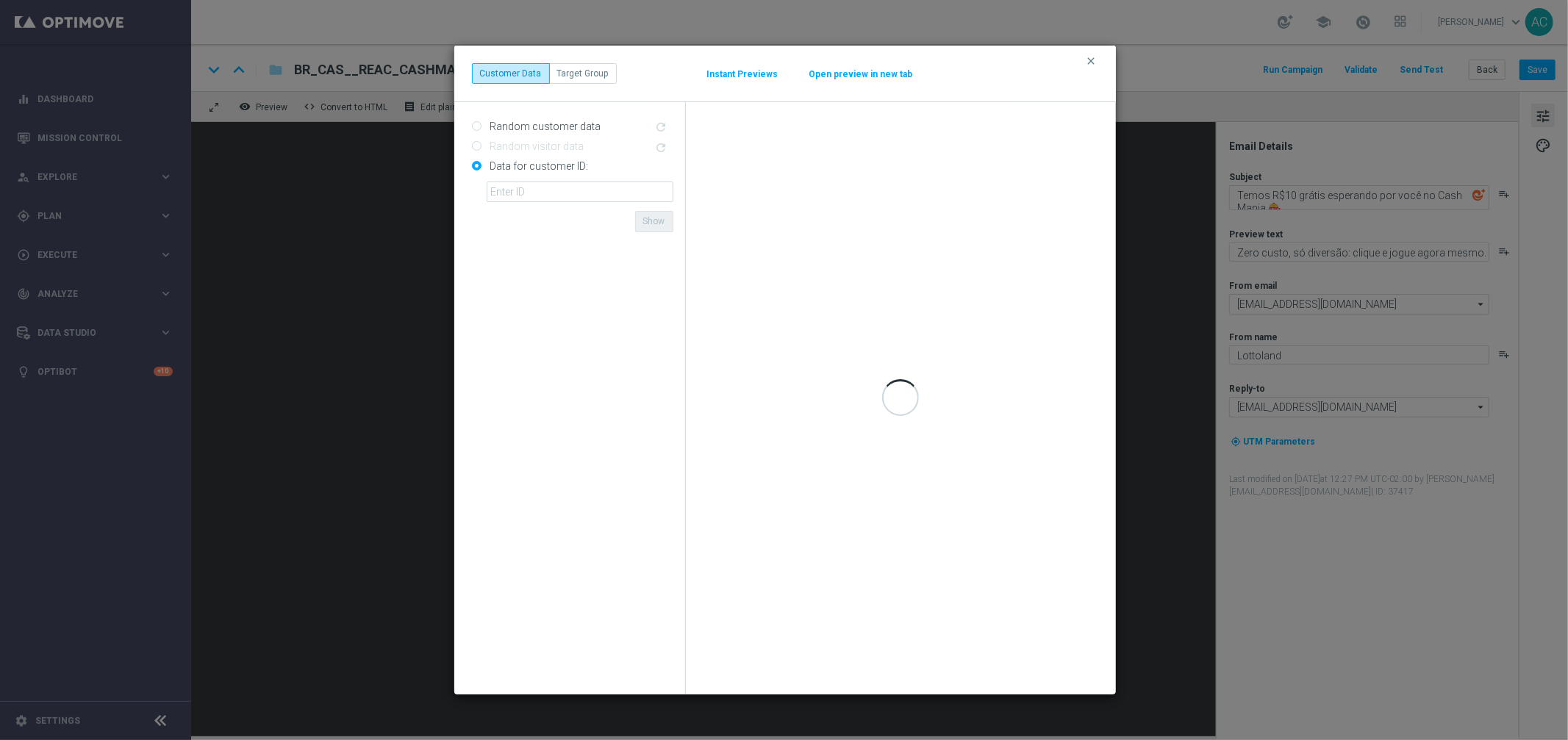
radio input "true"
click at [1092, 61] on icon "clear" at bounding box center [1091, 61] width 11 height 11
